Goal: Task Accomplishment & Management: Manage account settings

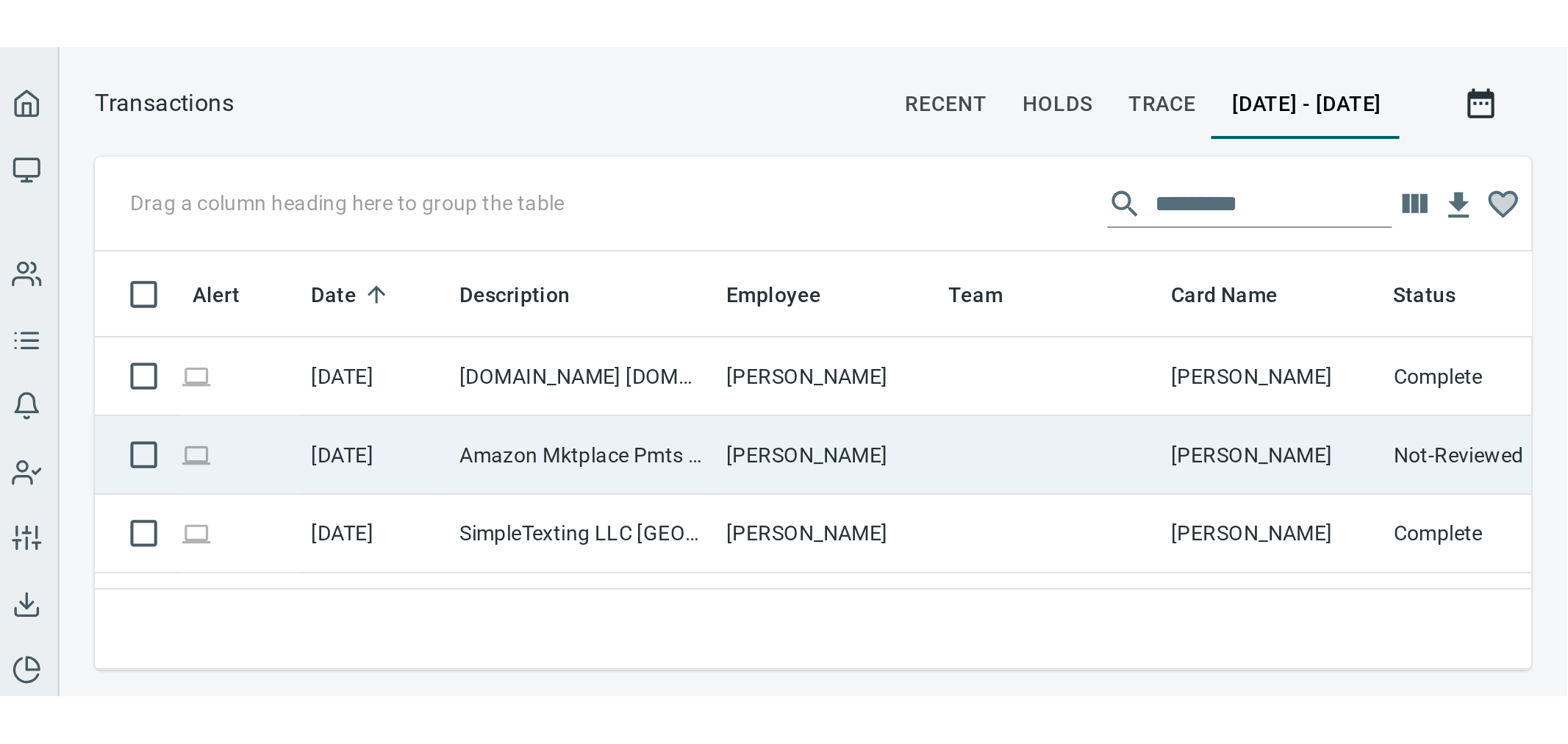
scroll to position [557, 1362]
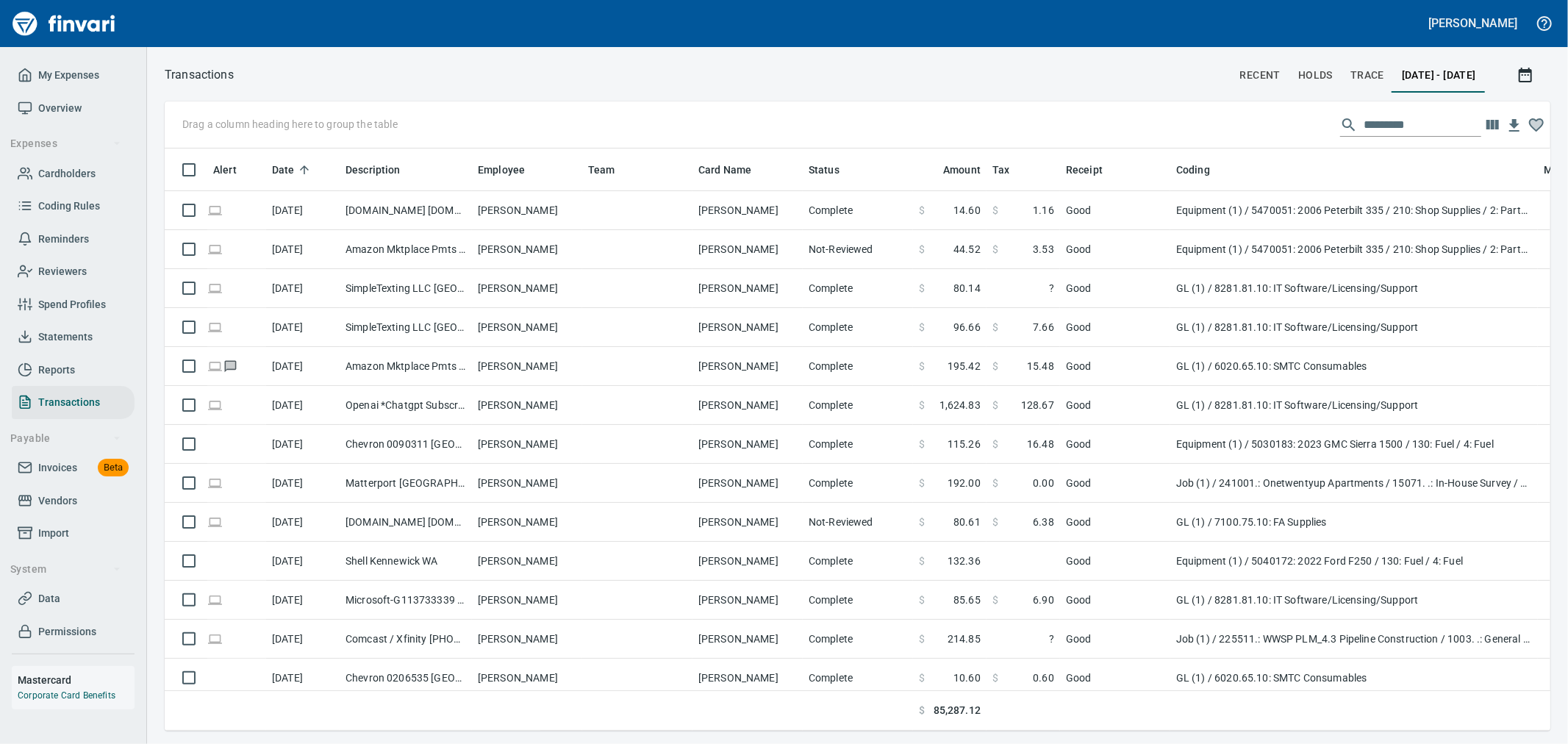
click at [93, 321] on span "Invoices Beta" at bounding box center [74, 467] width 111 height 18
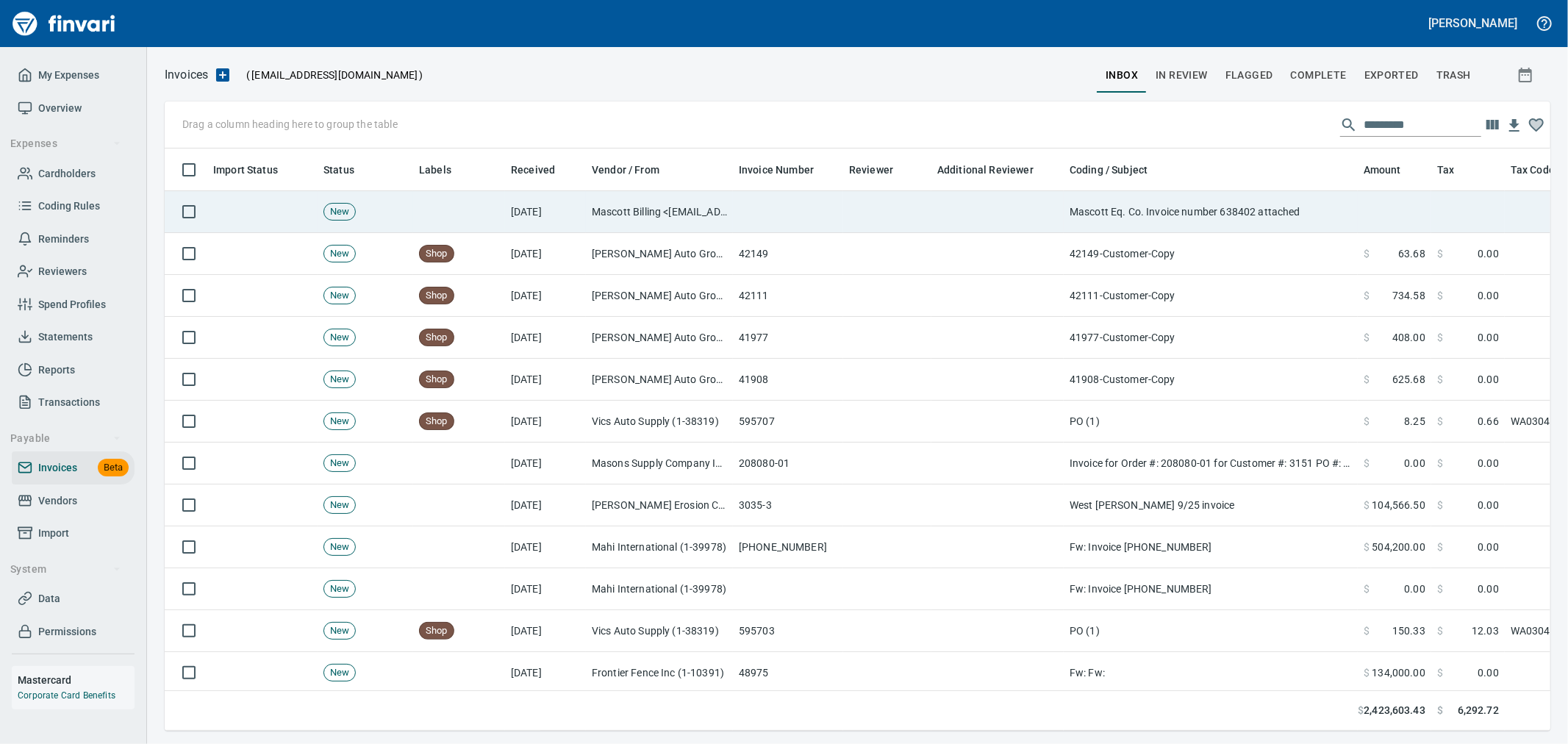
scroll to position [557, 1362]
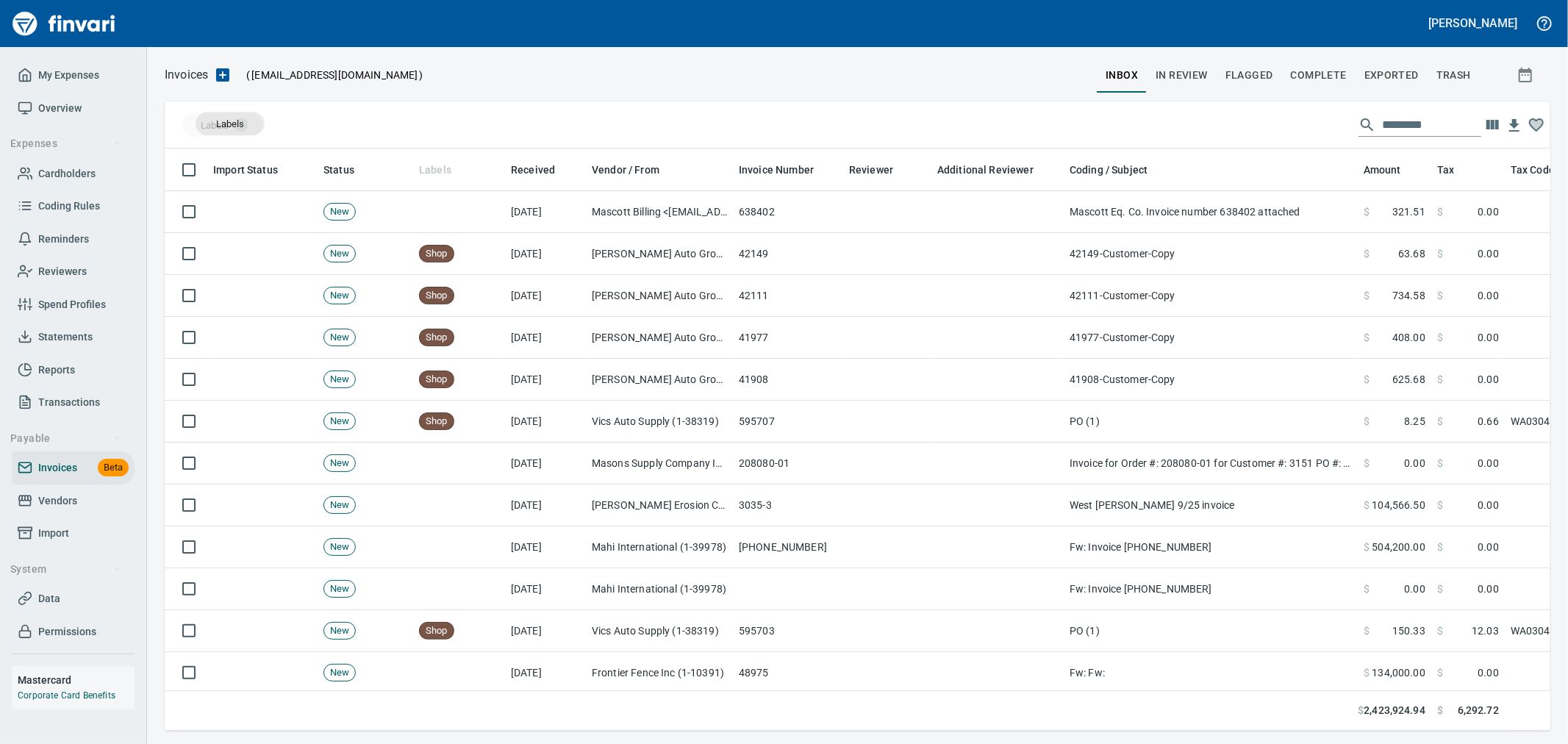
drag, startPoint x: 422, startPoint y: 167, endPoint x: 230, endPoint y: 123, distance: 197.0
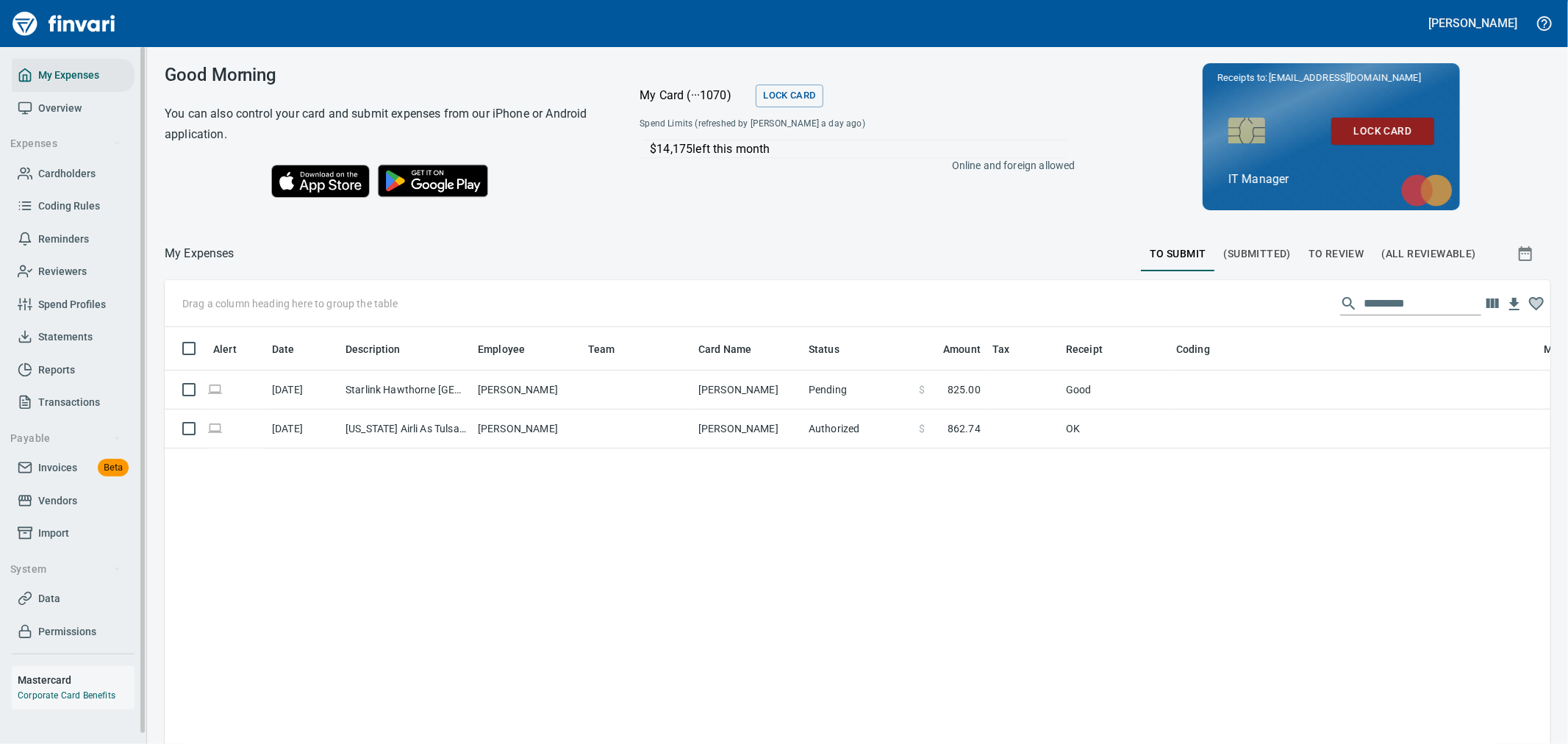
scroll to position [557, 1362]
click at [49, 184] on link "Cardholders" at bounding box center [73, 174] width 123 height 33
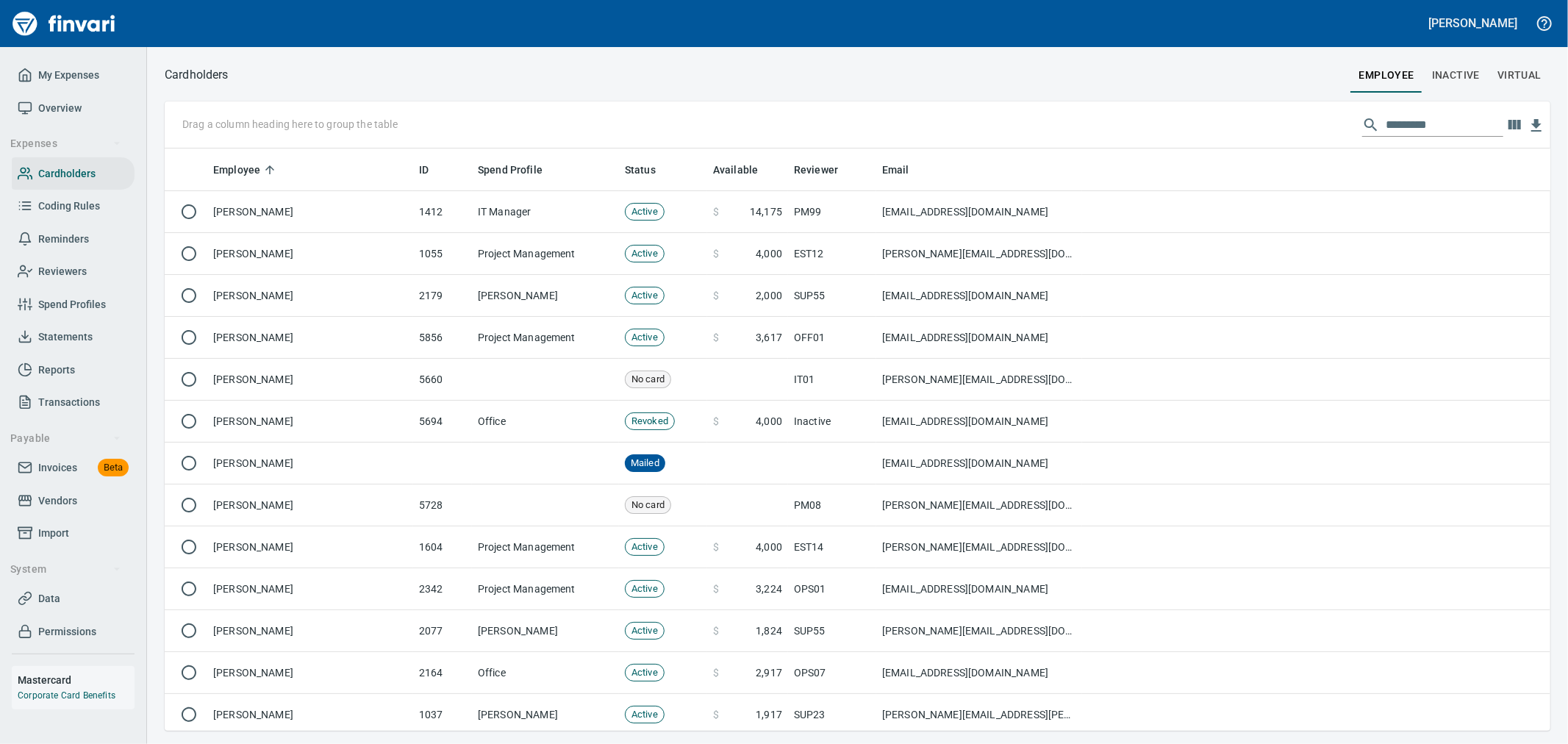
scroll to position [570, 1362]
click at [1398, 123] on input "text" at bounding box center [1445, 124] width 117 height 23
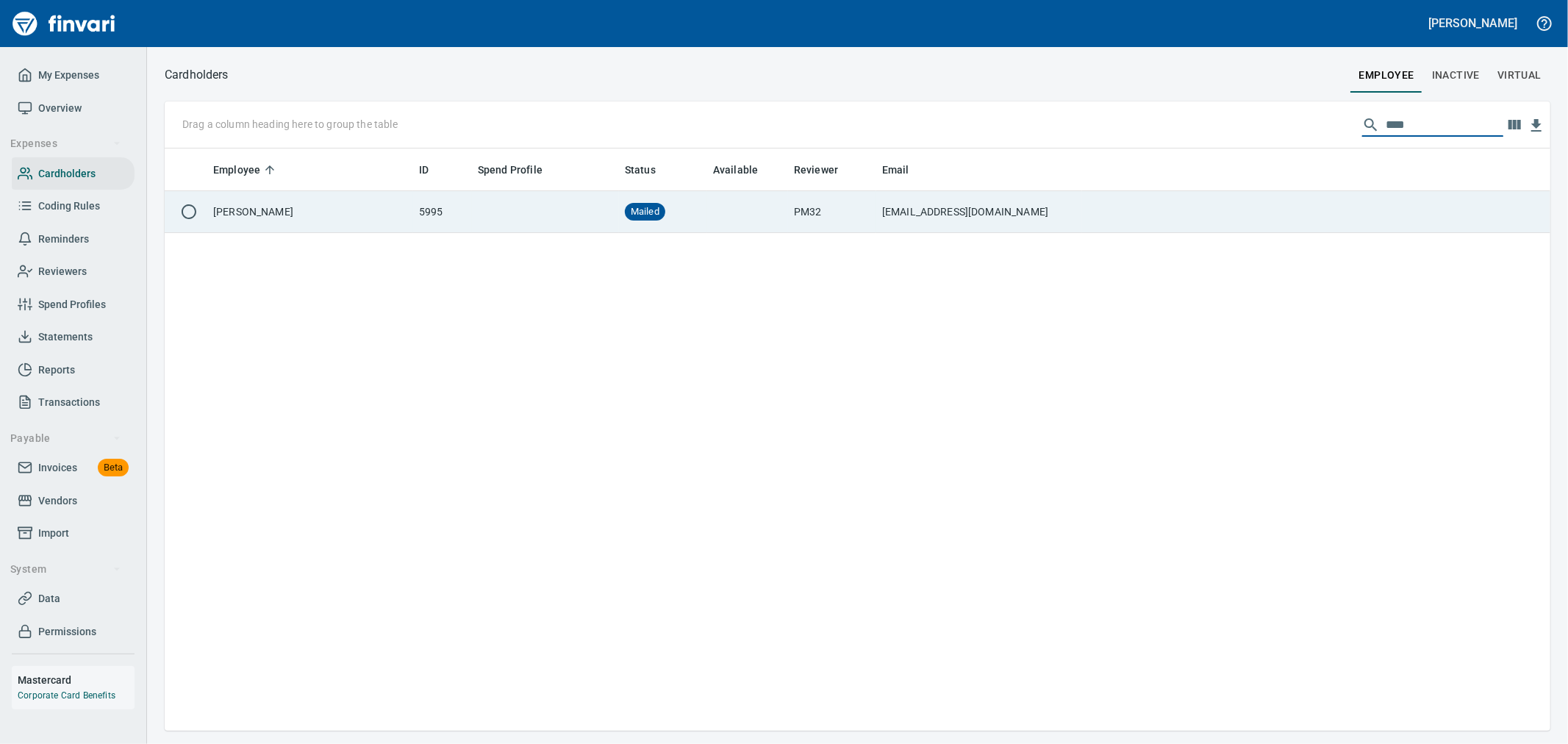
type input "****"
click at [1224, 209] on td at bounding box center [1316, 212] width 469 height 42
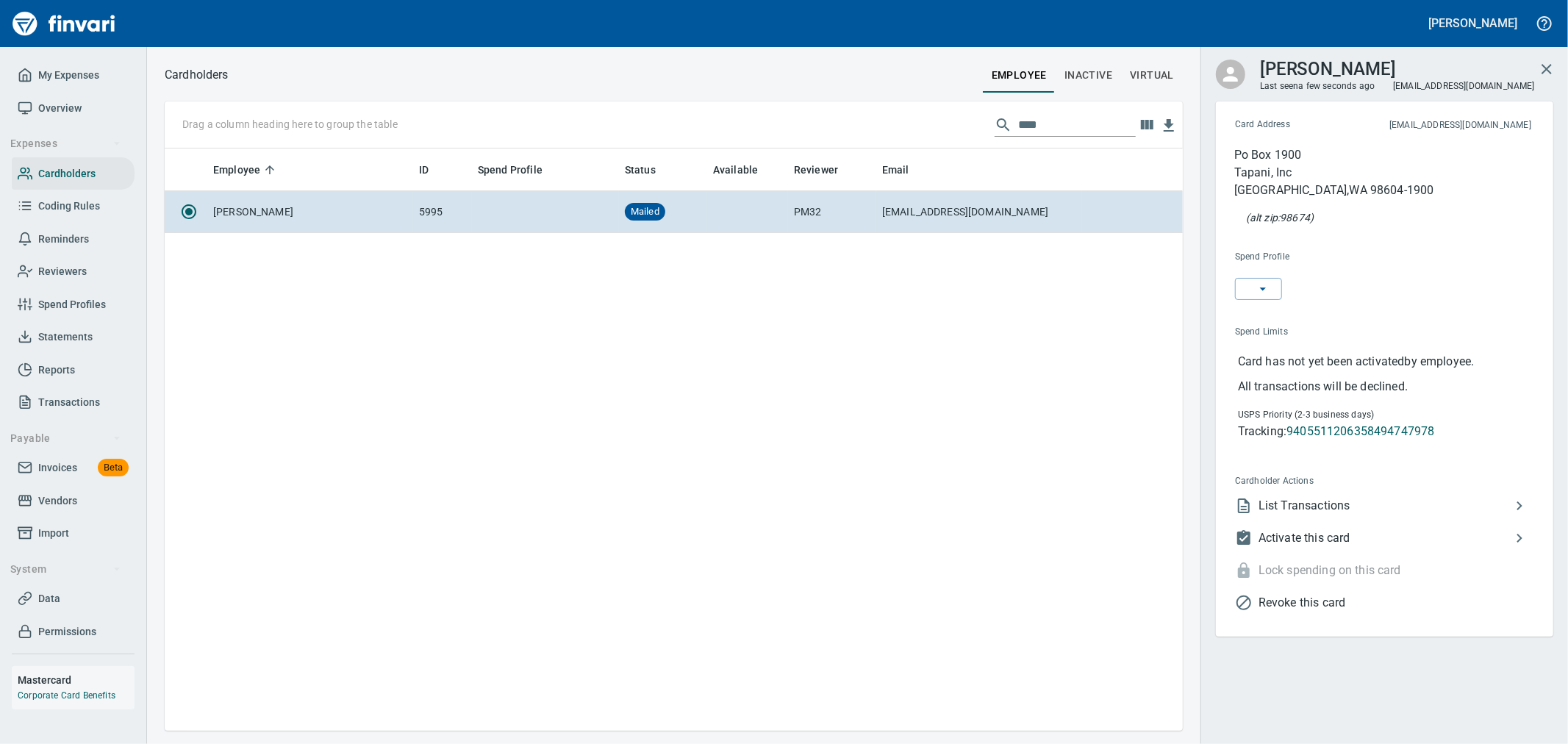
scroll to position [570, 1006]
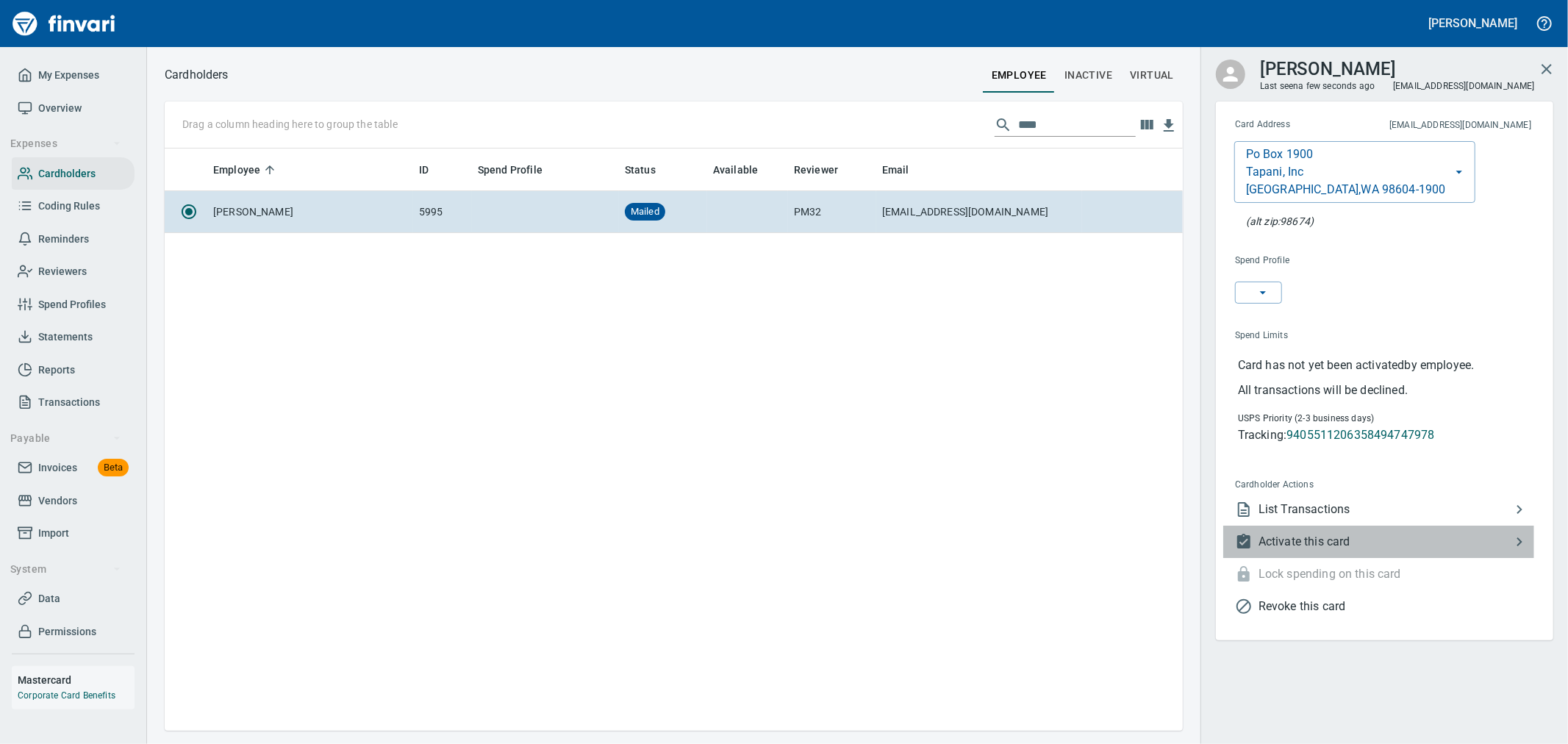
click at [1340, 544] on span "Activate this card" at bounding box center [1385, 542] width 252 height 18
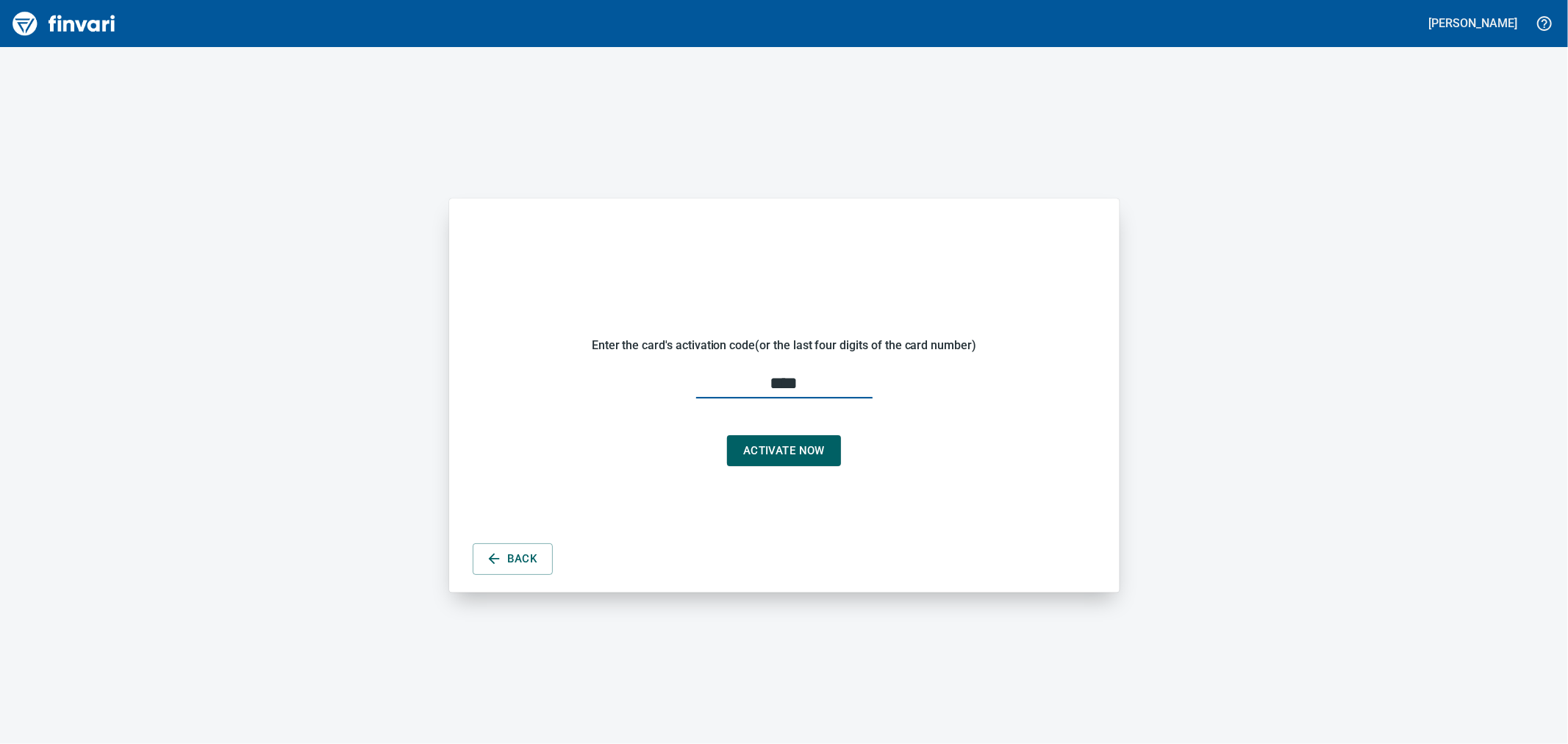
type input "****"
click at [835, 447] on button "Activate Now" at bounding box center [784, 451] width 114 height 31
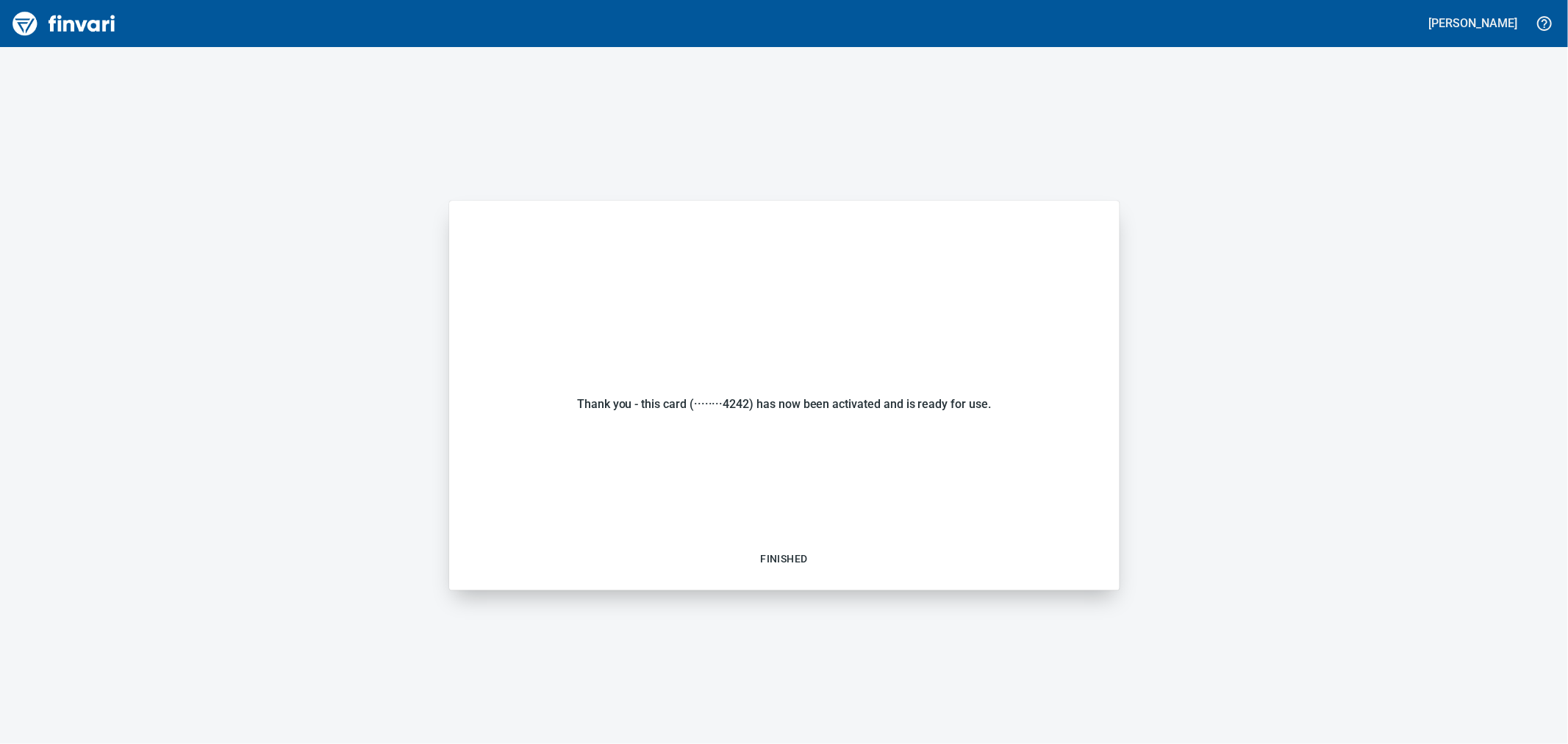
click at [791, 557] on span "Finished" at bounding box center [783, 559] width 47 height 18
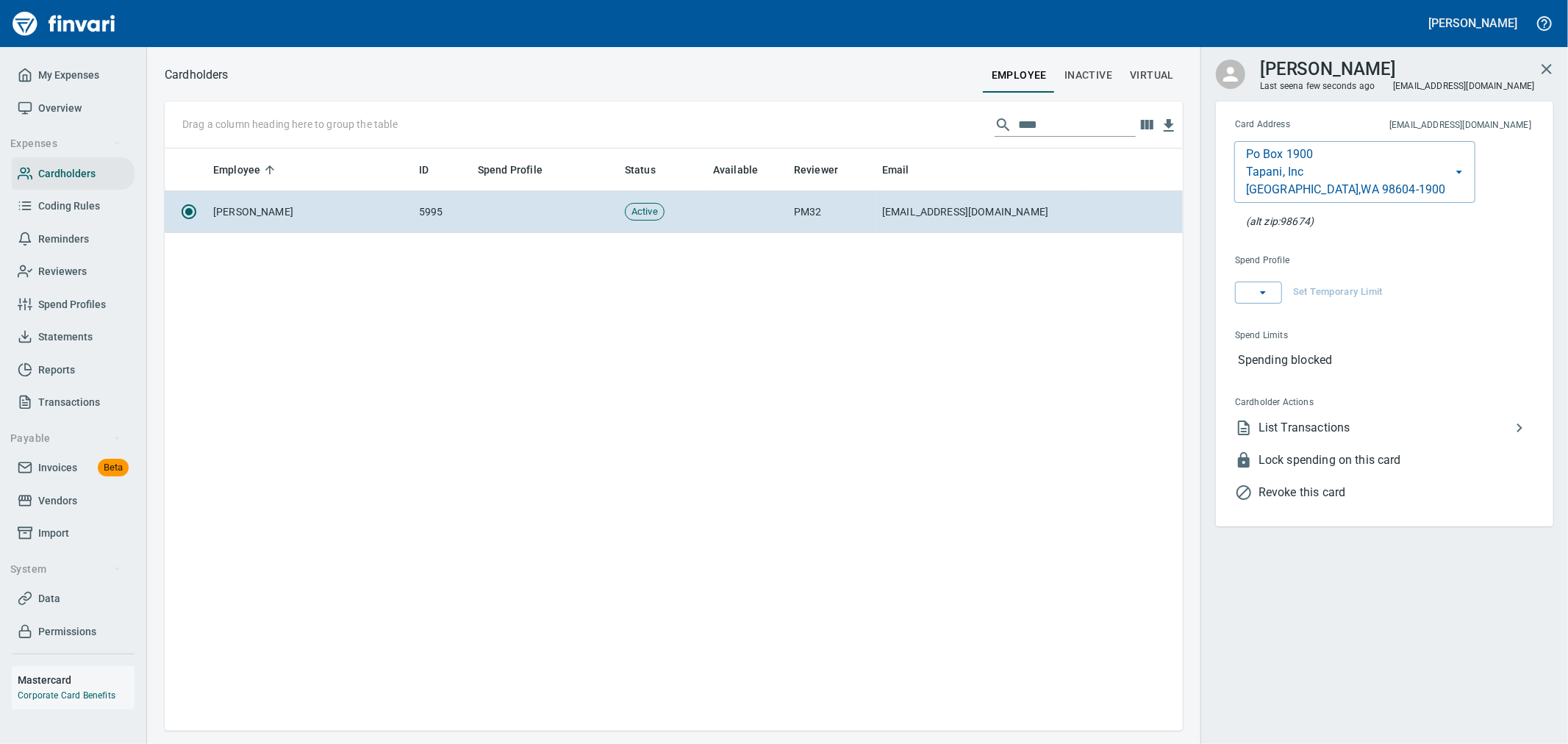
scroll to position [570, 1006]
click at [1257, 292] on icon "button" at bounding box center [1263, 292] width 15 height 15
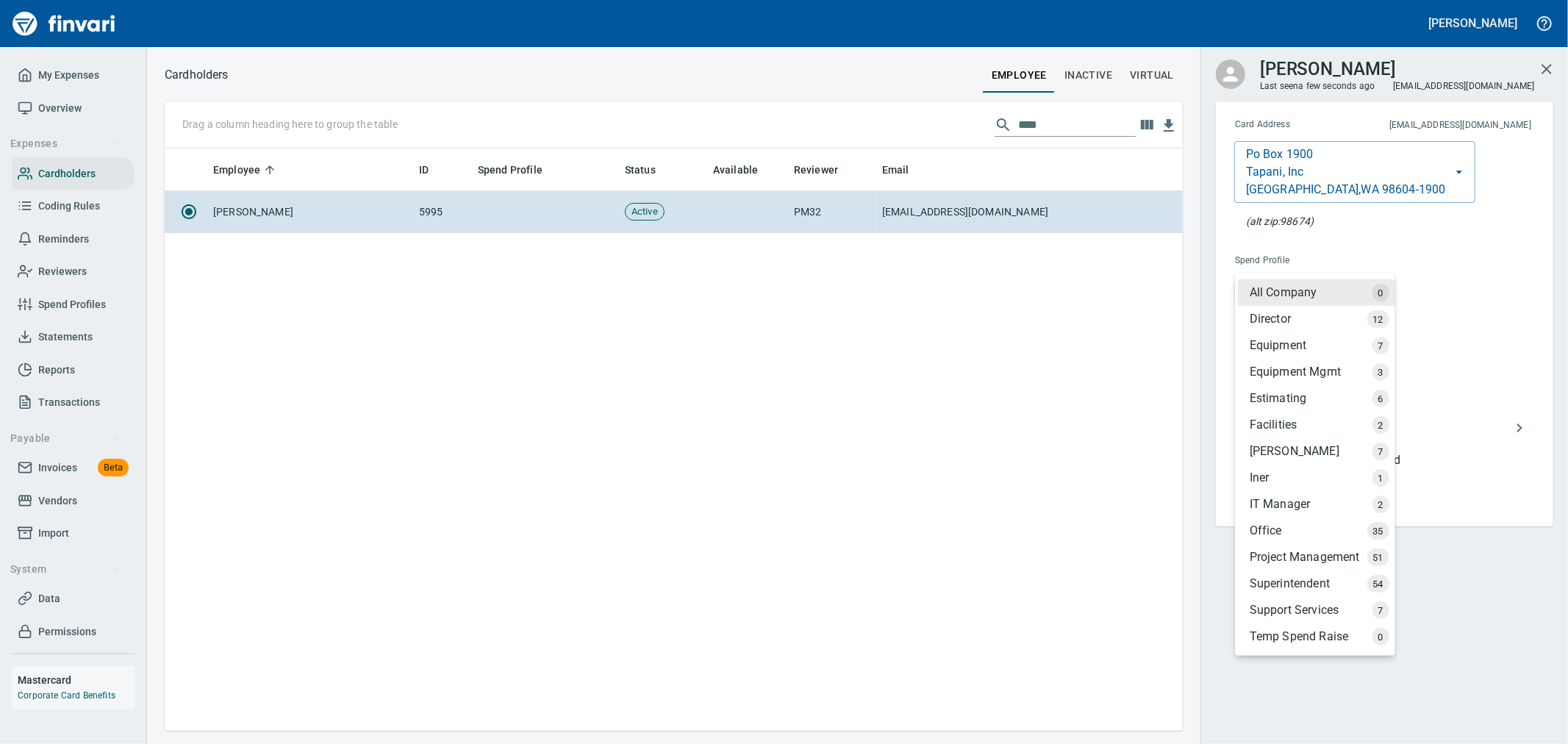
click at [1311, 552] on div "Project Management" at bounding box center [1317, 557] width 158 height 27
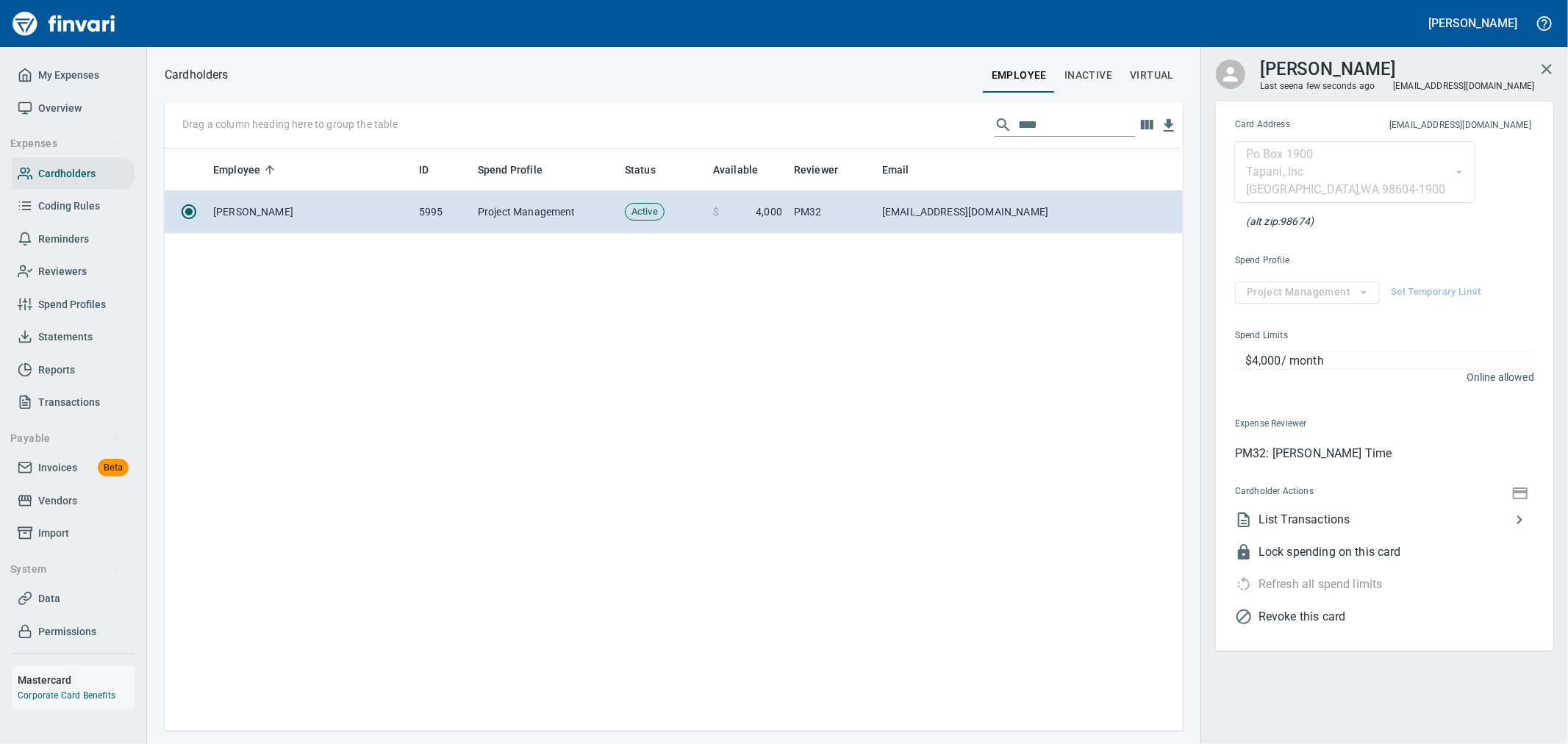
click at [840, 407] on div "Employee ID Spend Profile Status Available Reviewer Email Max Bondar 5995 Proje…" at bounding box center [673, 440] width 1019 height 583
